Goal: Obtain resource: Download file/media

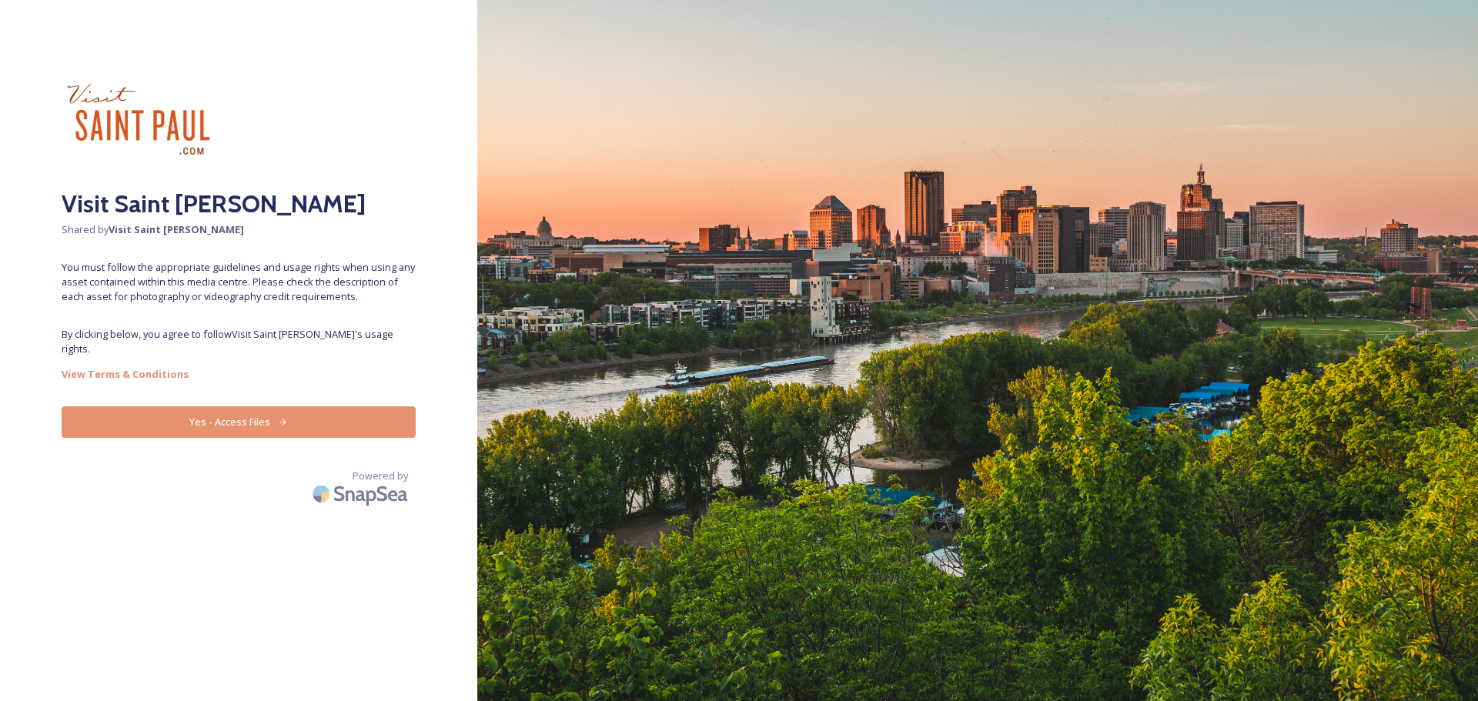
click at [329, 416] on button "Yes - Access Files" at bounding box center [239, 422] width 354 height 32
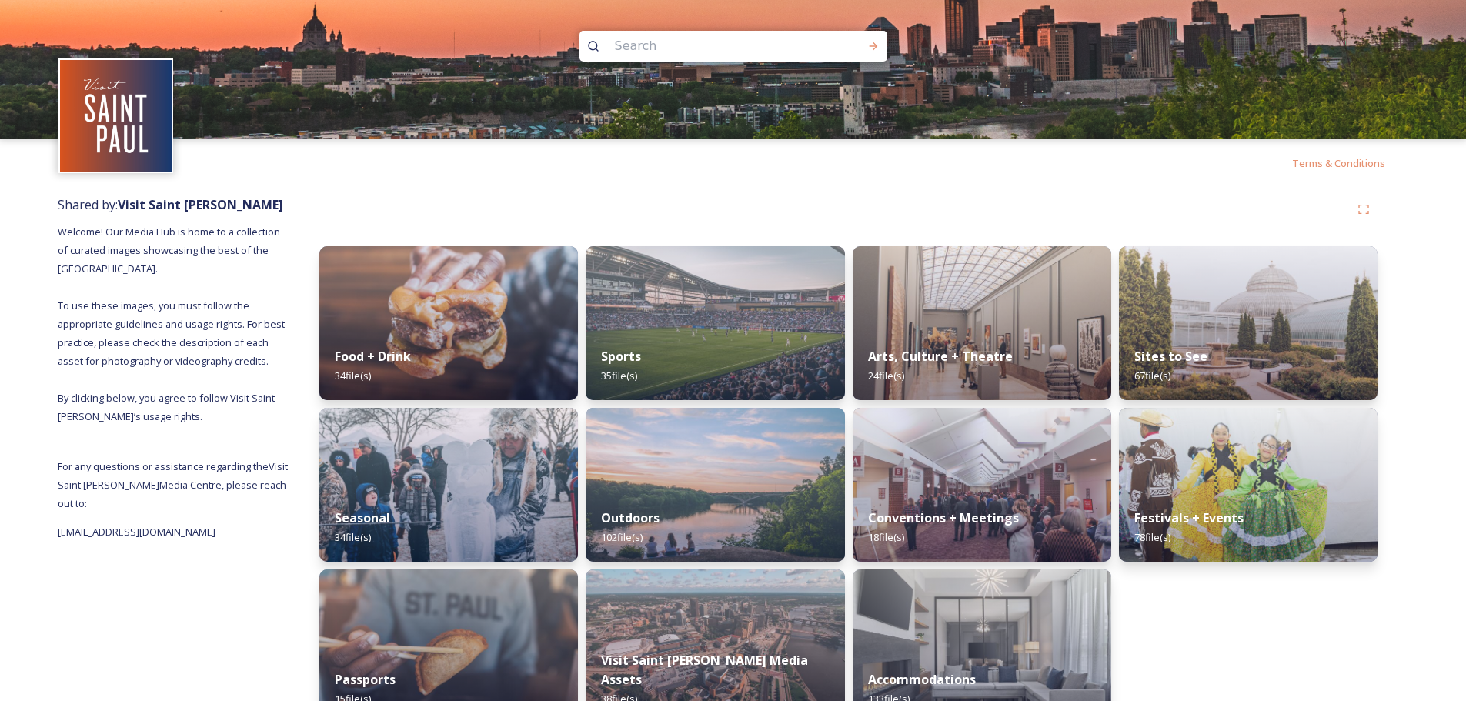
drag, startPoint x: 1217, startPoint y: 293, endPoint x: 1203, endPoint y: 286, distance: 15.5
click at [1217, 294] on img at bounding box center [1248, 323] width 259 height 154
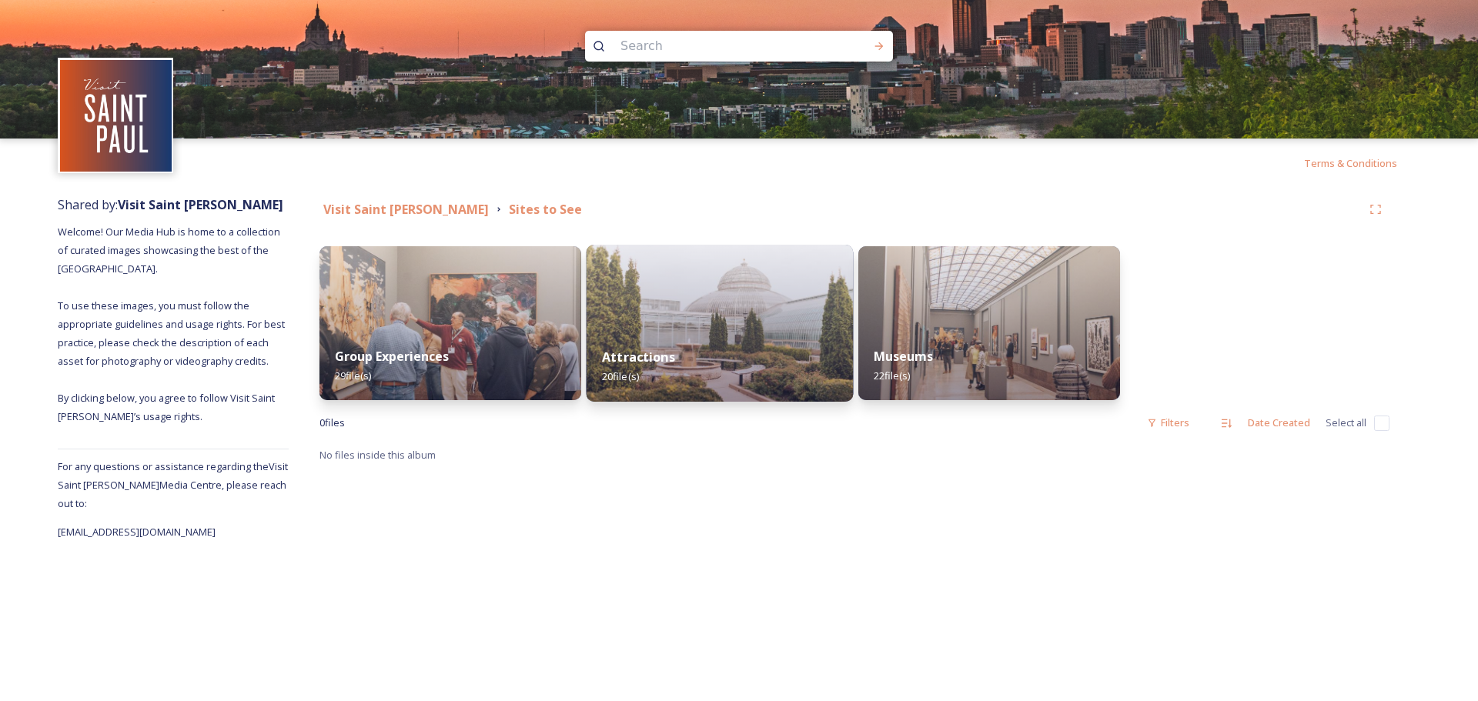
click at [767, 299] on img at bounding box center [719, 323] width 267 height 157
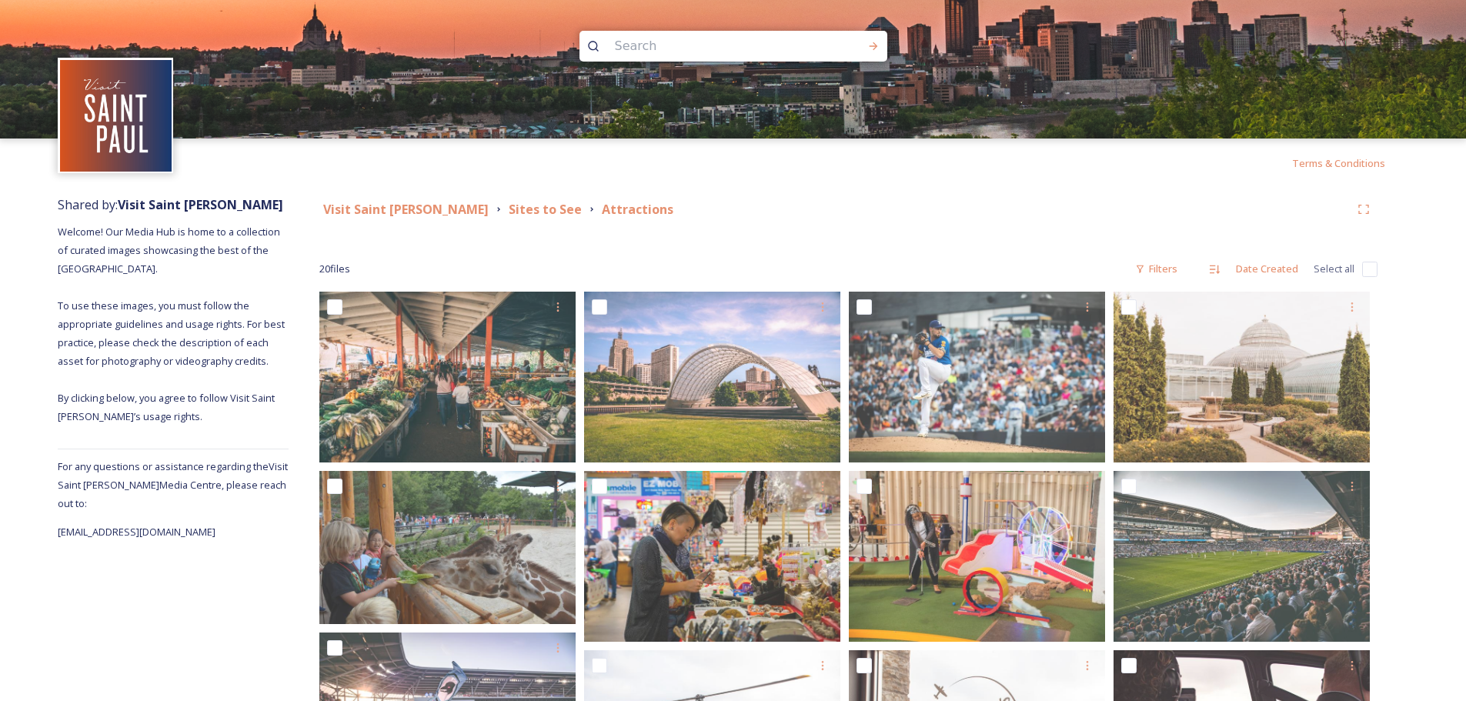
click at [471, 219] on div "Visit Saint [PERSON_NAME] Sites to See Attractions" at bounding box center [848, 209] width 1058 height 28
click at [509, 212] on strong "Sites to See" at bounding box center [545, 209] width 73 height 17
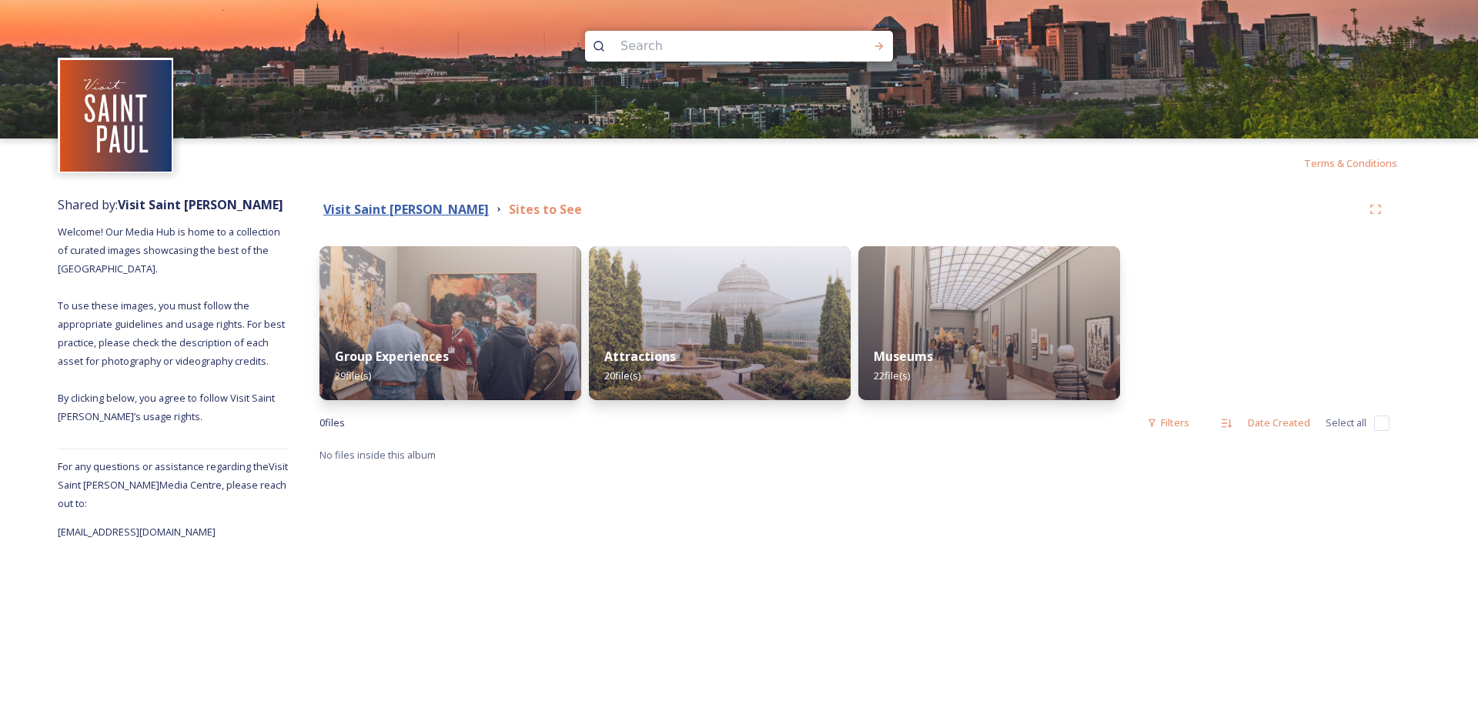
click at [390, 205] on strong "Visit Saint [PERSON_NAME]" at bounding box center [405, 209] width 165 height 17
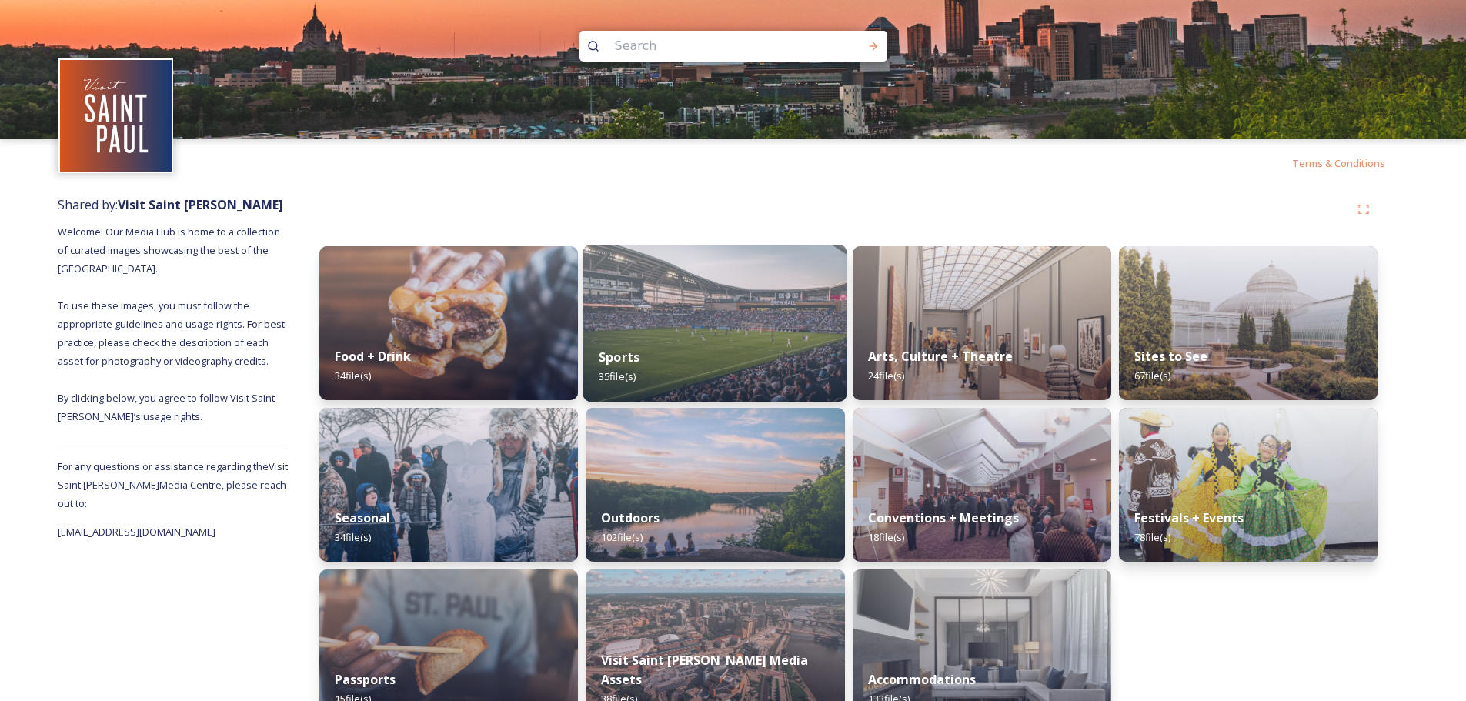
click at [678, 334] on div "Sports 35 file(s)" at bounding box center [715, 367] width 264 height 70
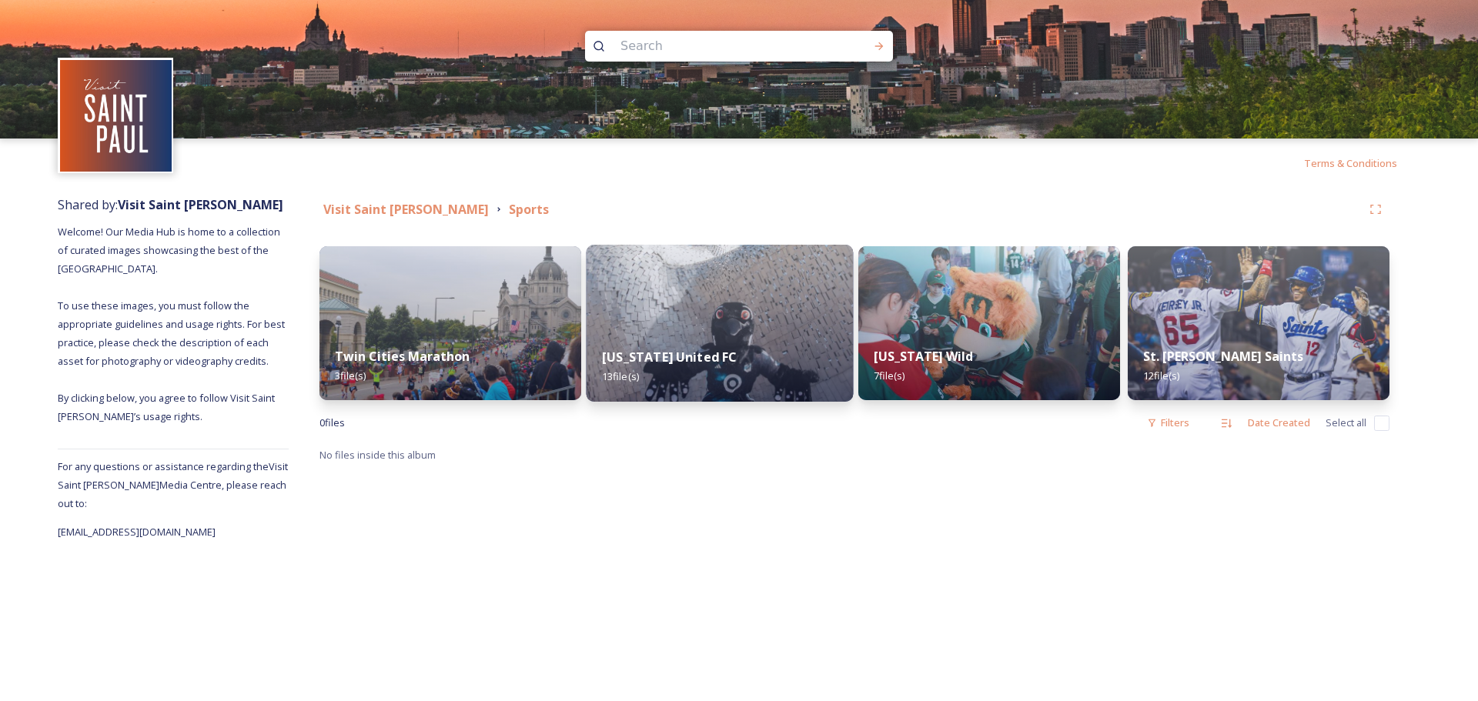
click at [768, 282] on img at bounding box center [719, 323] width 267 height 157
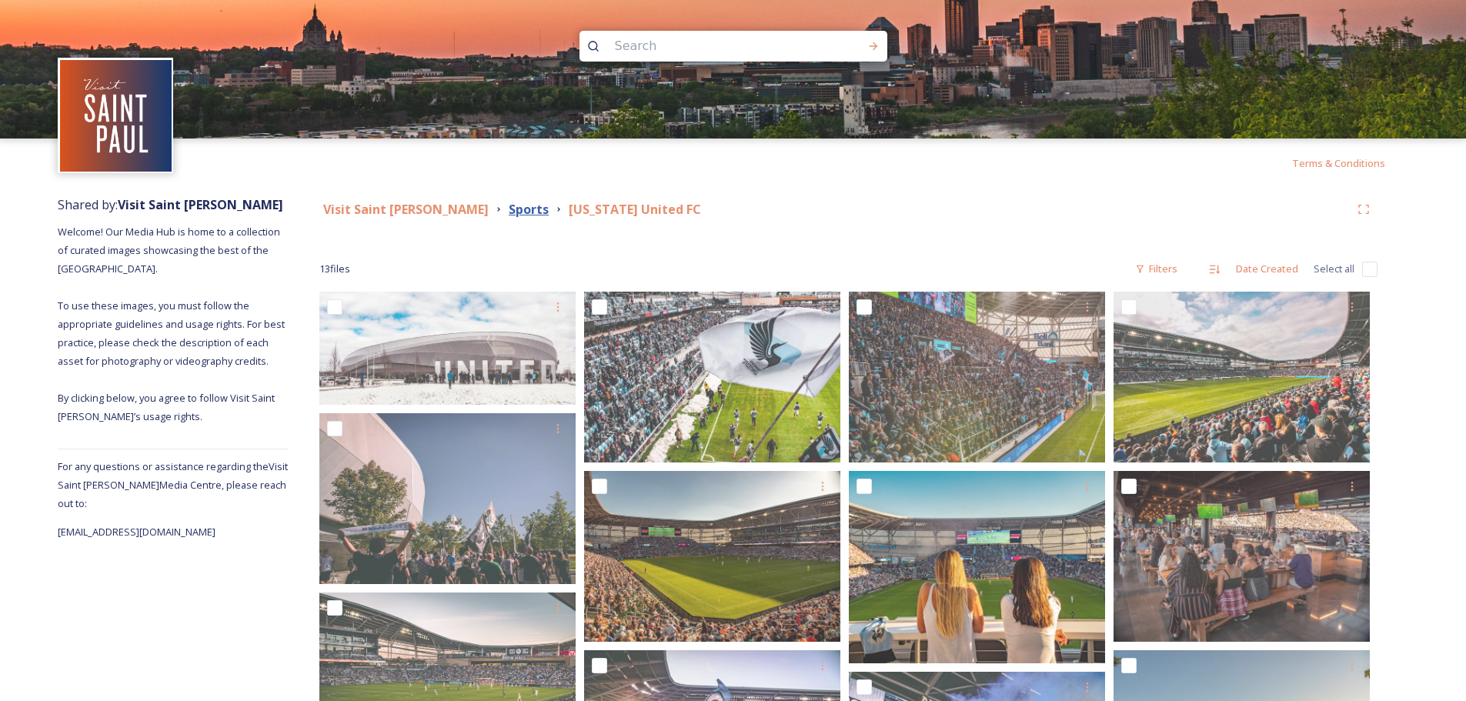
click at [509, 211] on strong "Sports" at bounding box center [529, 209] width 40 height 17
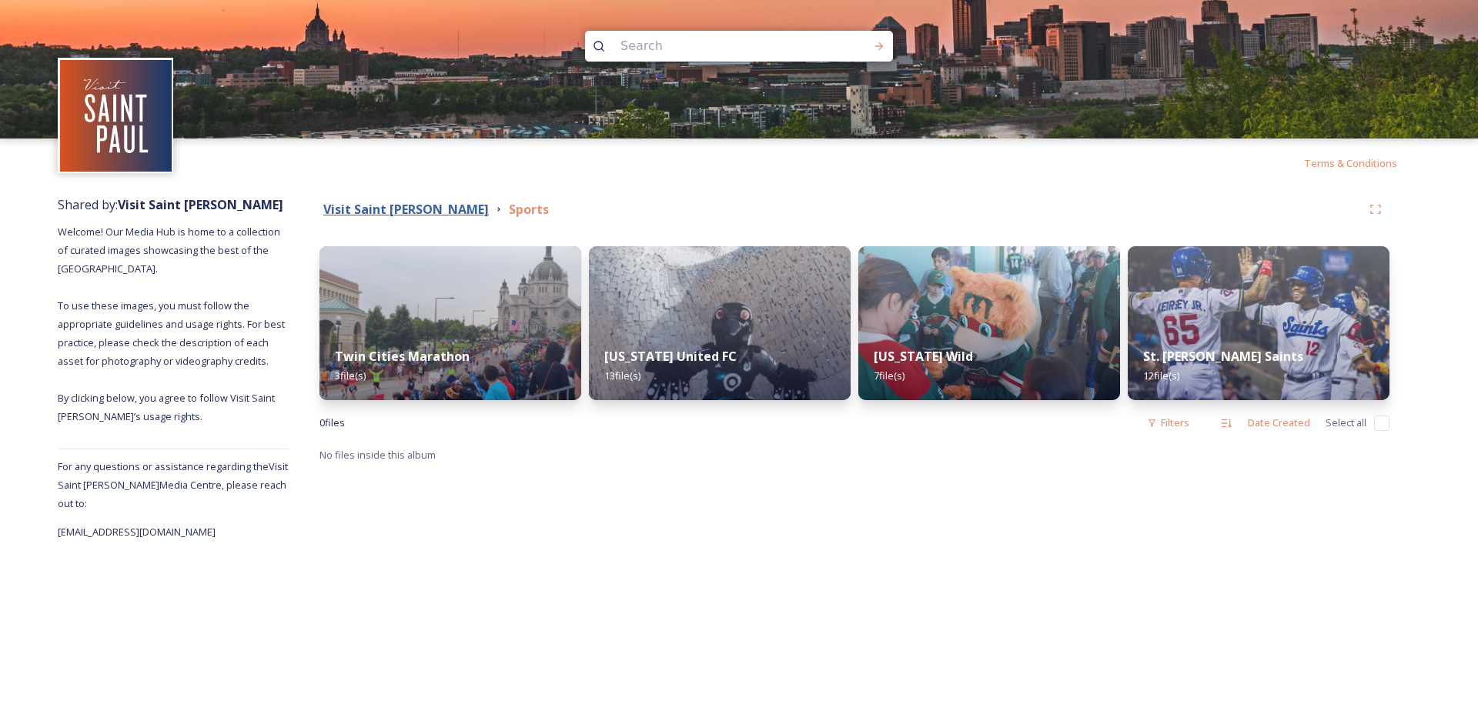
click at [376, 208] on strong "Visit Saint [PERSON_NAME]" at bounding box center [405, 209] width 165 height 17
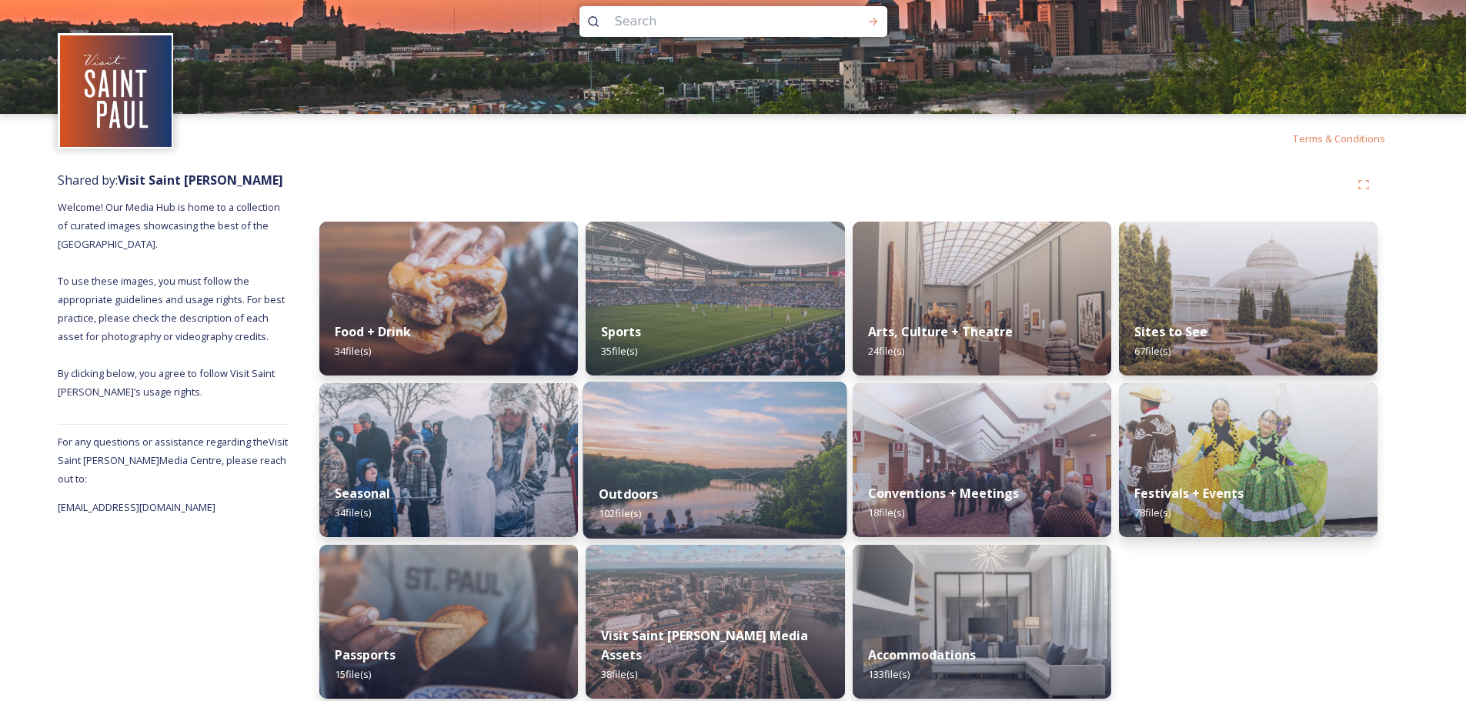
scroll to position [38, 0]
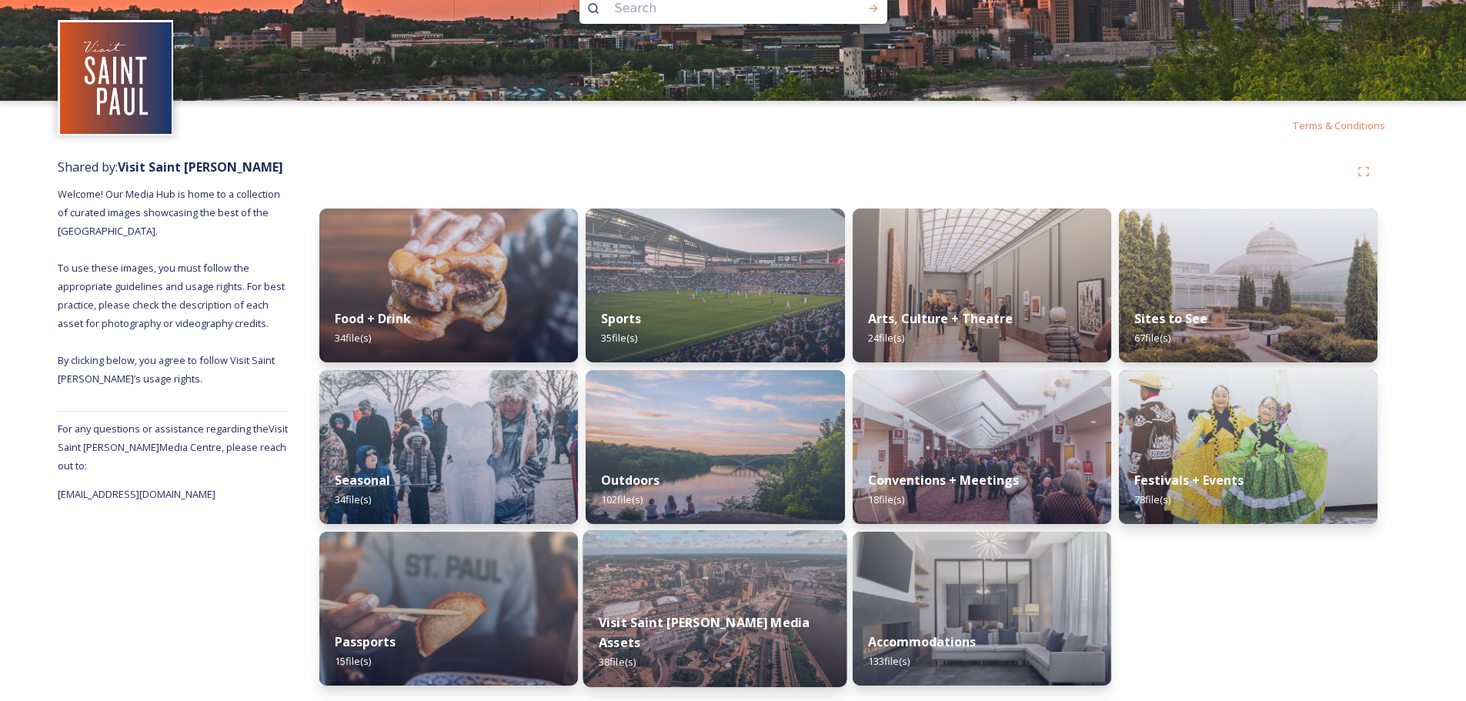
click at [716, 598] on img at bounding box center [715, 608] width 264 height 157
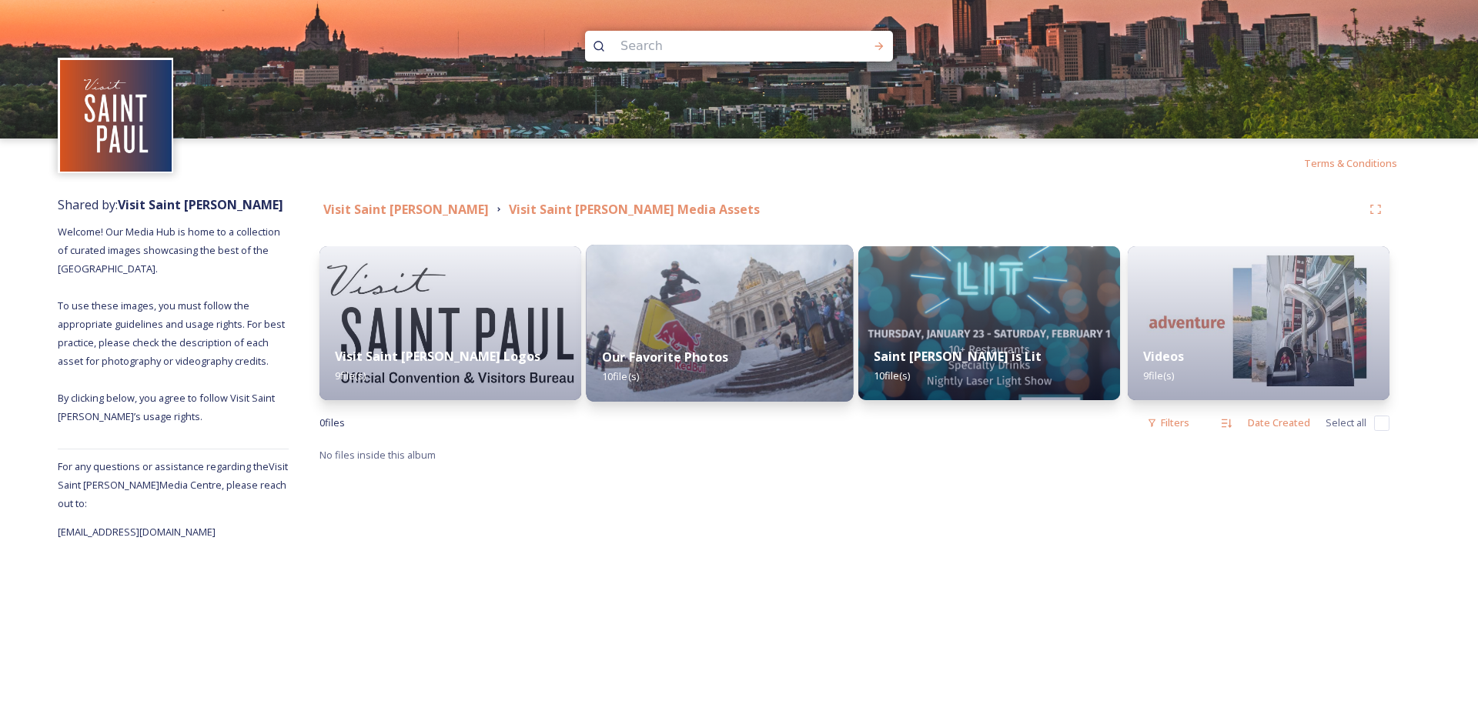
click at [669, 311] on img at bounding box center [719, 323] width 267 height 157
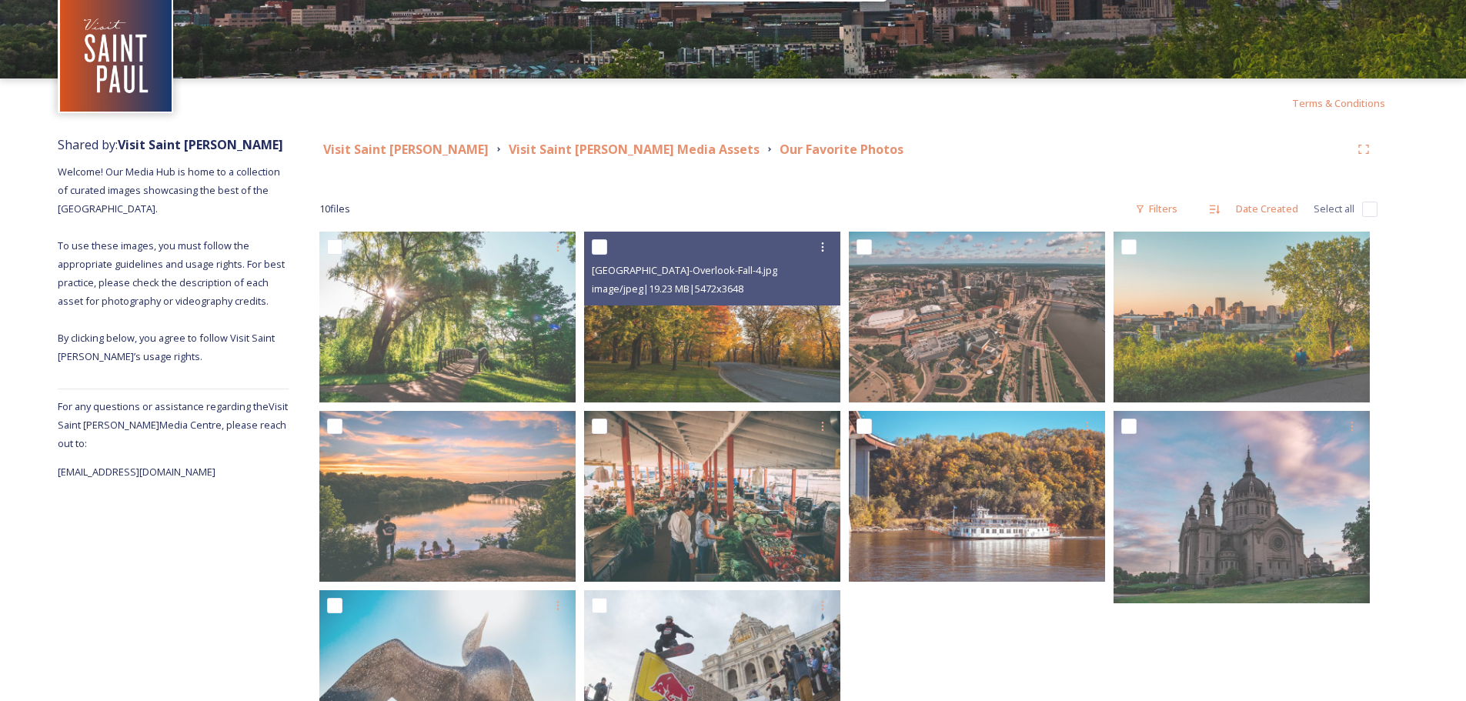
scroll to position [154, 0]
